Goal: Use online tool/utility: Utilize a website feature to perform a specific function

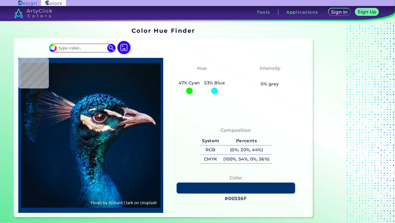
type input "#031219"
type input "#000000"
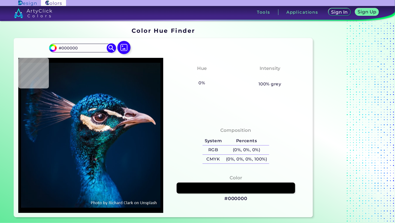
click at [90, 49] on input "#000000" at bounding box center [82, 47] width 51 height 7
drag, startPoint x: 90, startPoint y: 49, endPoint x: 58, endPoint y: 45, distance: 32.8
click at [58, 45] on input "#000000" at bounding box center [82, 47] width 51 height 7
paste input "1B1404"
drag, startPoint x: 87, startPoint y: 43, endPoint x: 63, endPoint y: 48, distance: 24.4
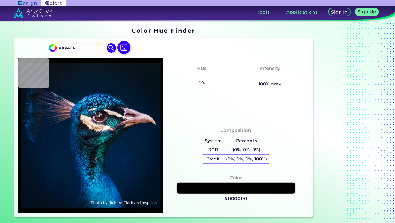
click at [63, 48] on div "#000000 #1B1404 Acadia ◉ Acid Green ◉ Aero Blue ◉ Alabaster ◉ Albescent White ◉…" at bounding box center [82, 48] width 66 height 9
drag, startPoint x: 62, startPoint y: 48, endPoint x: 78, endPoint y: 49, distance: 16.1
click at [78, 49] on input "#1B1404" at bounding box center [82, 47] width 51 height 7
paste input "2B82D9"
type input "#2B82D9"
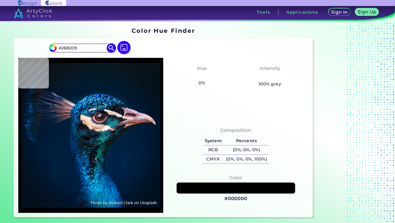
click at [109, 46] on img at bounding box center [112, 48] width 10 height 10
type input "#2b82d9"
